Goal: Understand process/instructions: Learn about a topic

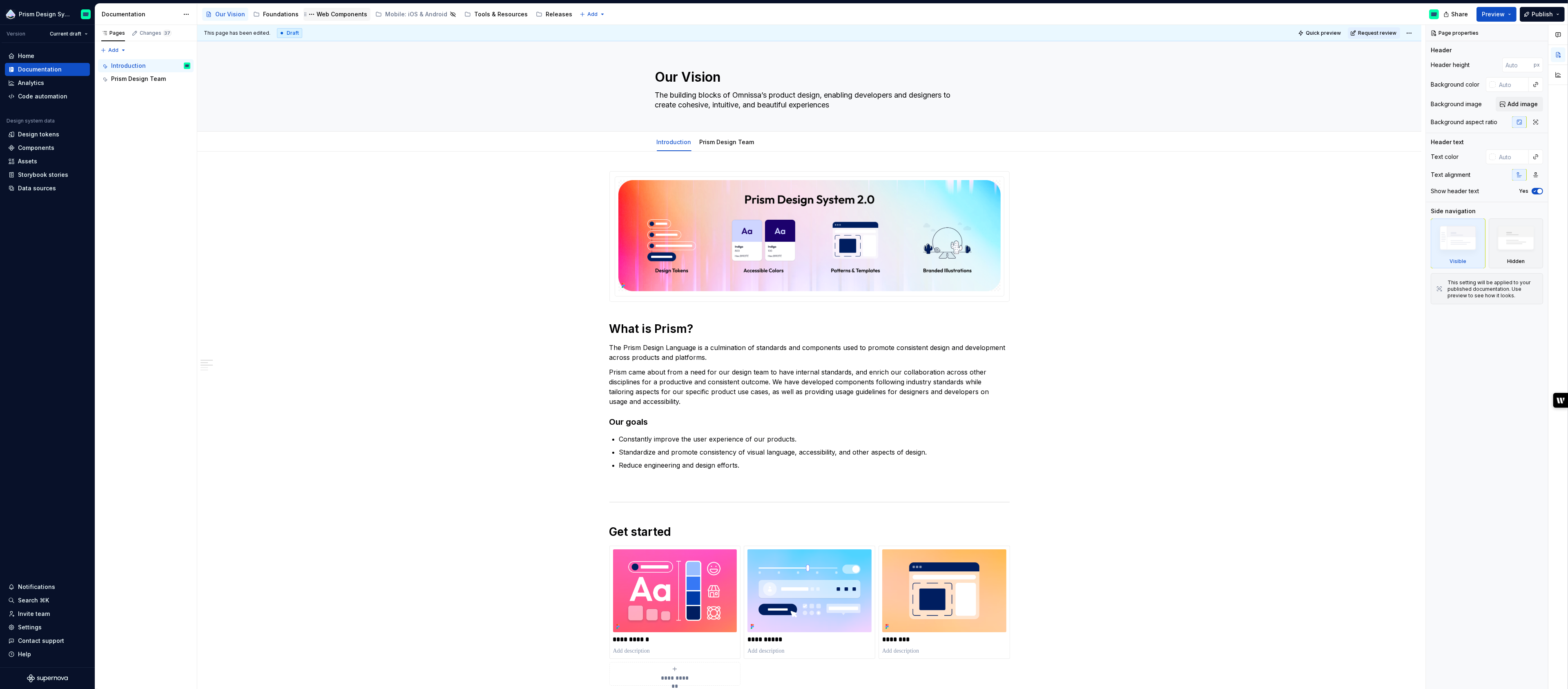
click at [334, 16] on div "Web Components" at bounding box center [341, 14] width 51 height 8
type textarea "*"
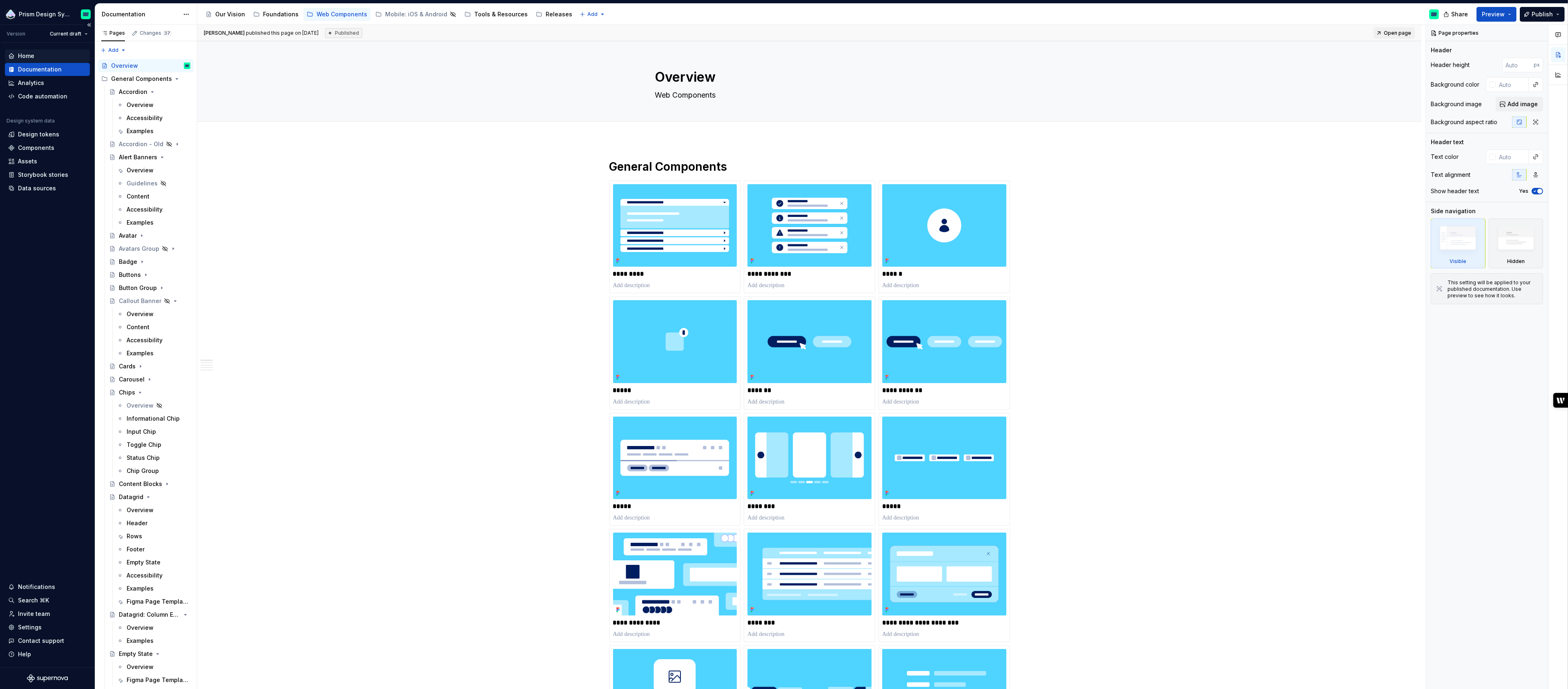
type textarea "*"
click at [24, 55] on div "Home" at bounding box center [26, 55] width 16 height 8
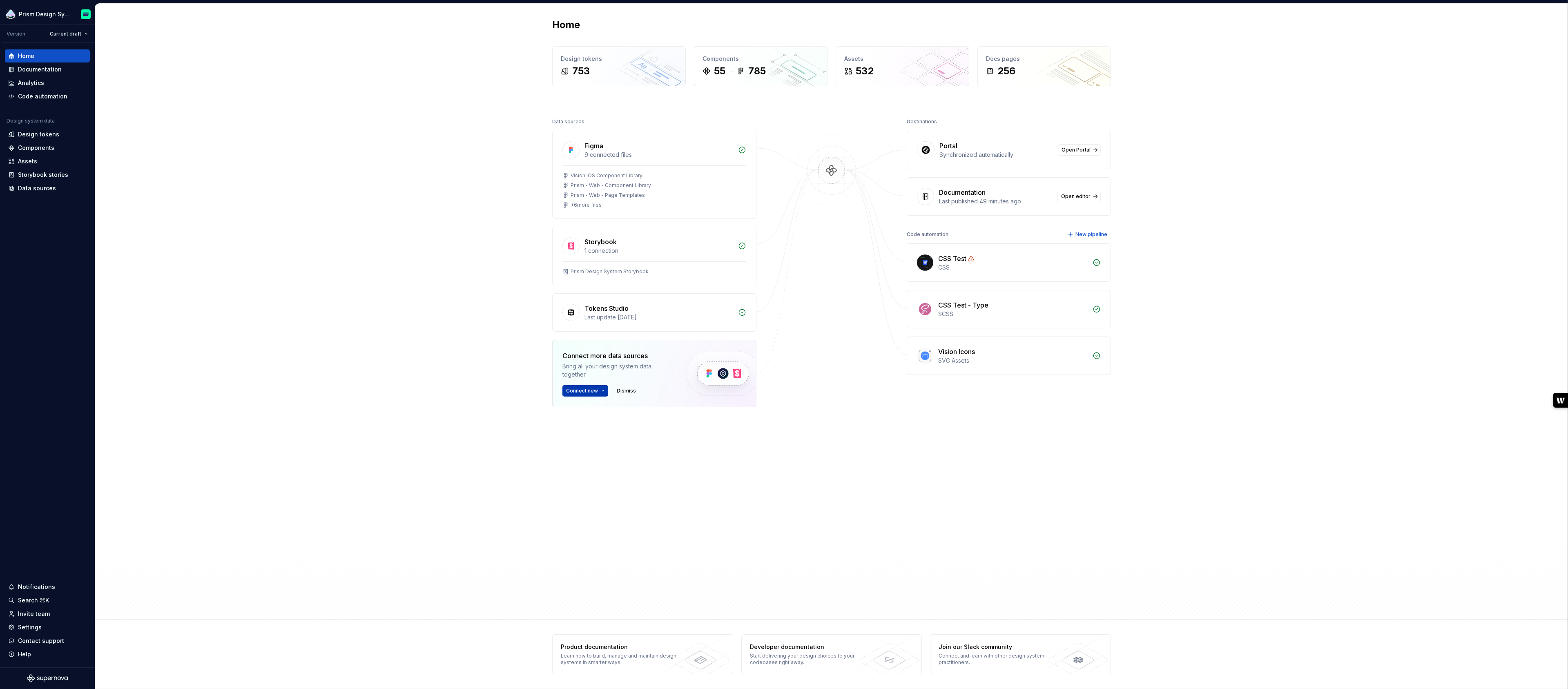
click at [602, 389] on button "Connect new" at bounding box center [585, 391] width 46 height 12
click at [853, 484] on div at bounding box center [831, 323] width 82 height 413
click at [830, 167] on img at bounding box center [831, 179] width 79 height 89
